Goal: Task Accomplishment & Management: Manage account settings

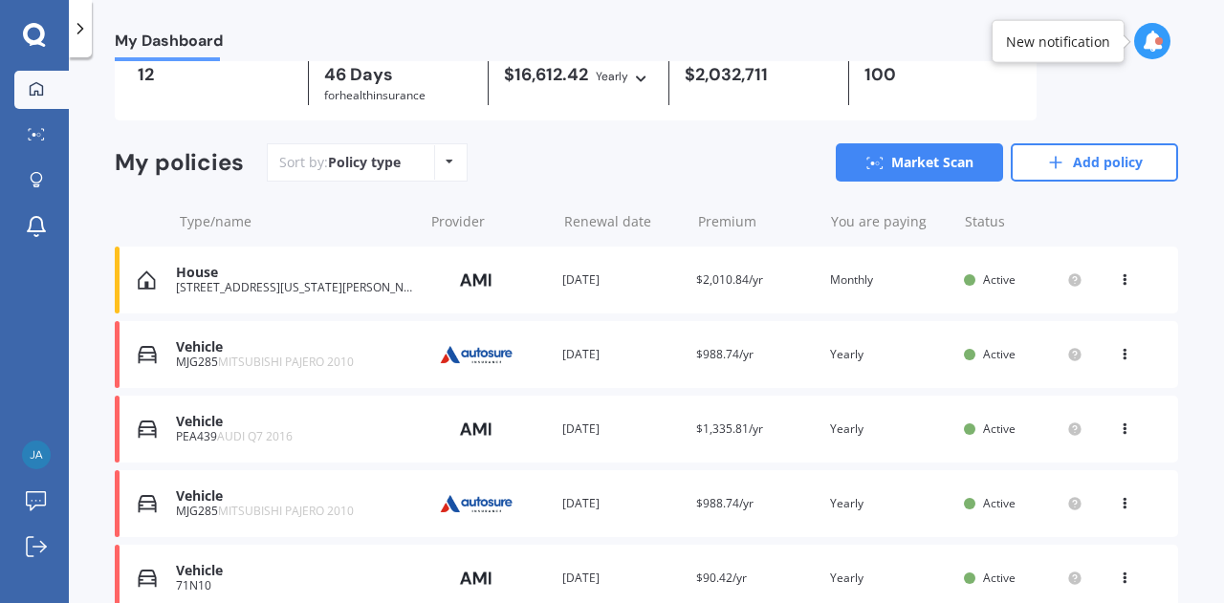
scroll to position [191, 0]
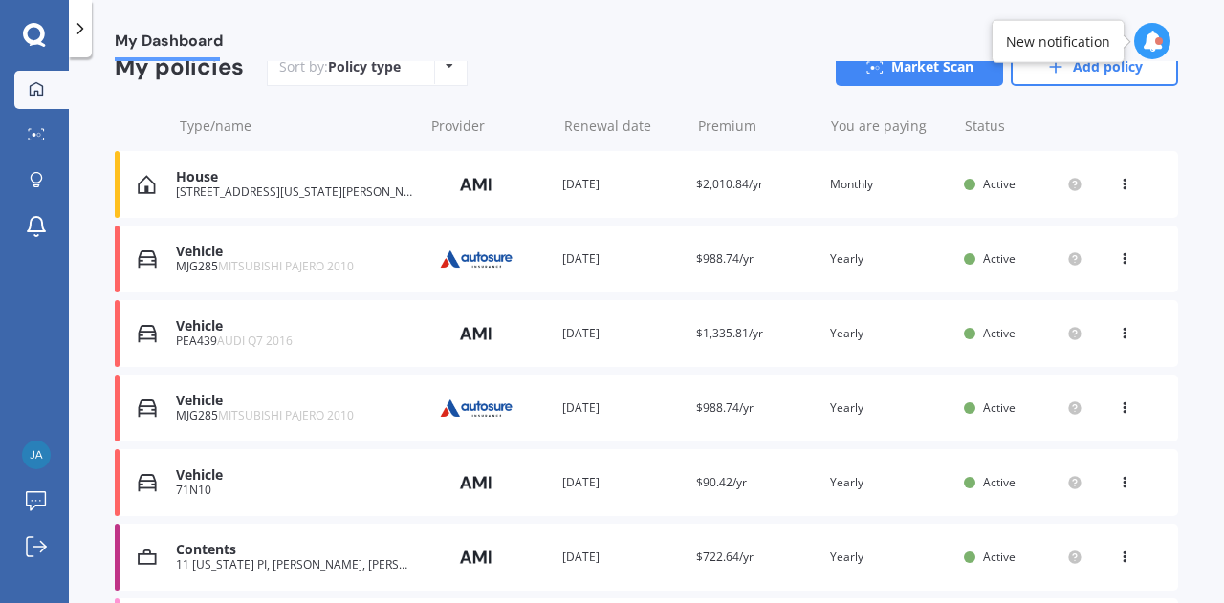
click at [1118, 261] on icon at bounding box center [1124, 255] width 13 height 11
click at [1086, 330] on div "Delete" at bounding box center [1082, 334] width 189 height 38
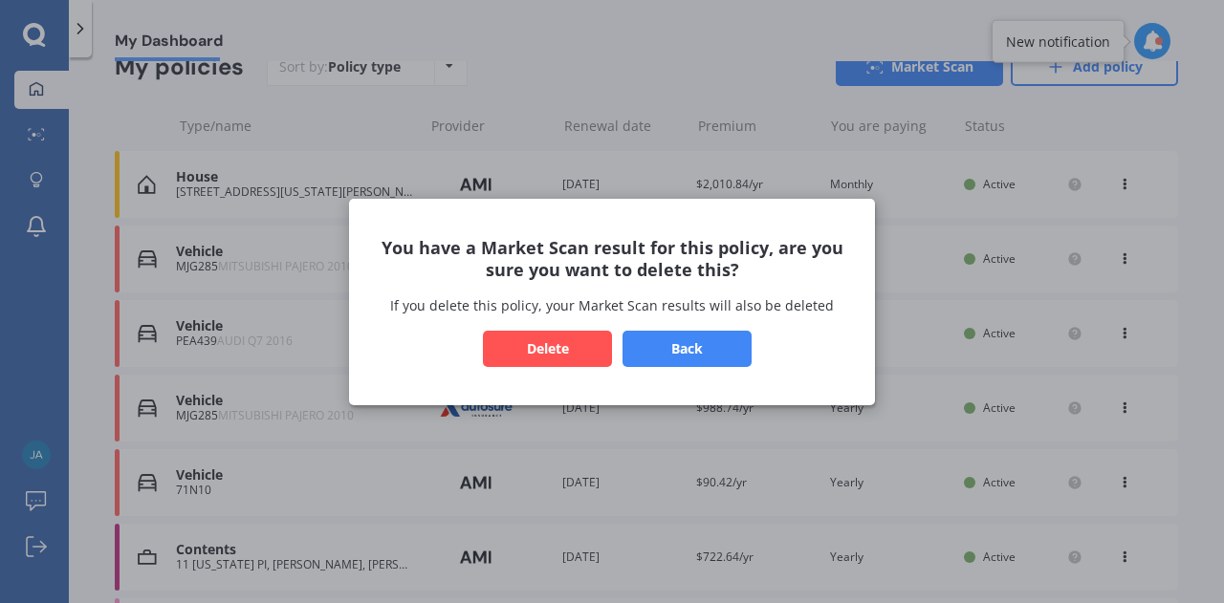
click at [585, 349] on button "Delete" at bounding box center [547, 348] width 129 height 36
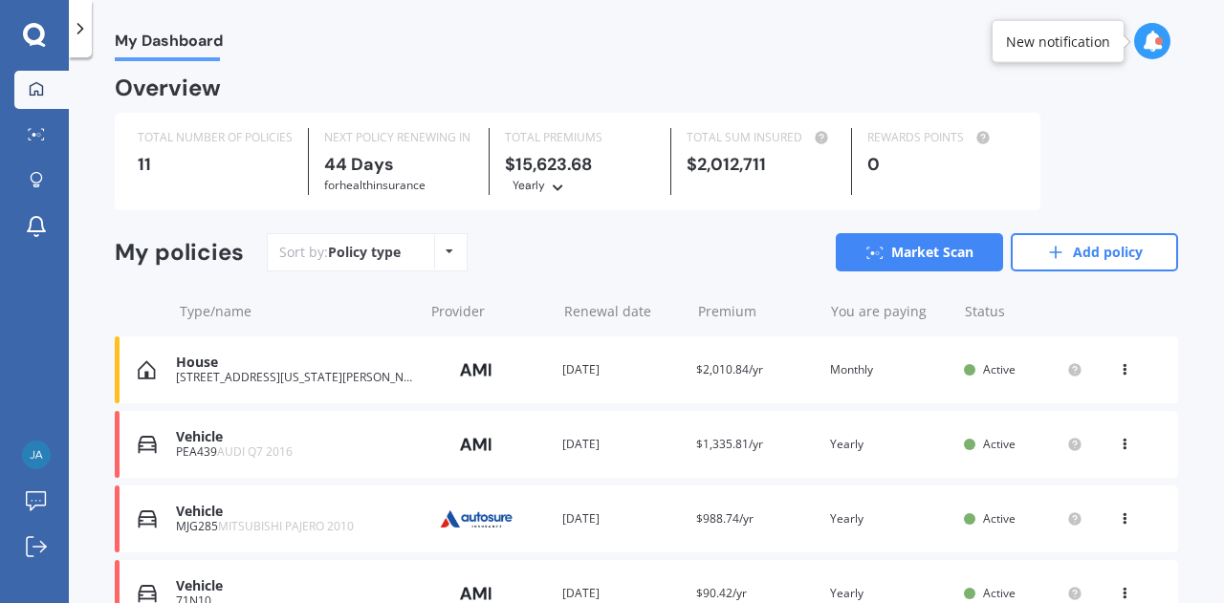
scroll to position [0, 0]
